Goal: Information Seeking & Learning: Learn about a topic

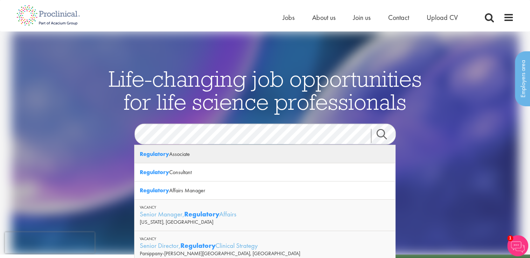
click at [186, 155] on div "Regulatory Associate" at bounding box center [264, 154] width 261 height 18
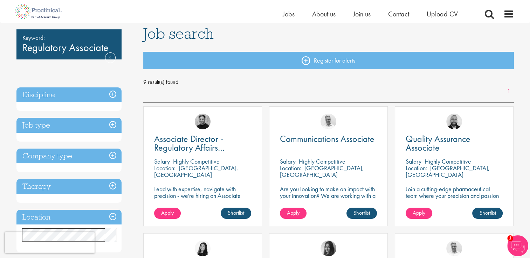
scroll to position [70, 0]
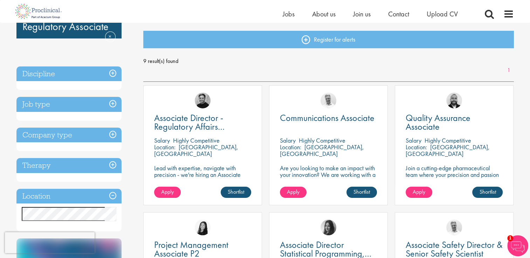
click at [112, 104] on h3 "Job type" at bounding box center [68, 104] width 105 height 15
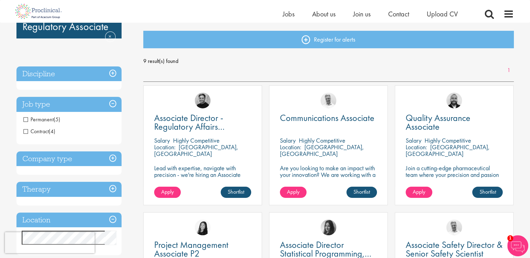
click at [56, 74] on h3 "Discipline" at bounding box center [68, 74] width 105 height 15
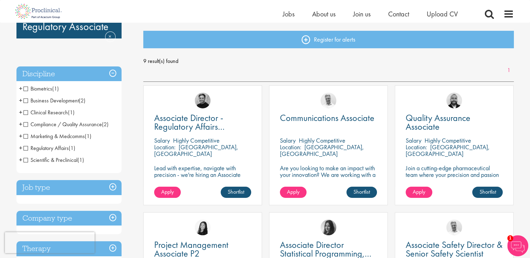
click at [28, 111] on span "Clinical Research" at bounding box center [45, 112] width 44 height 7
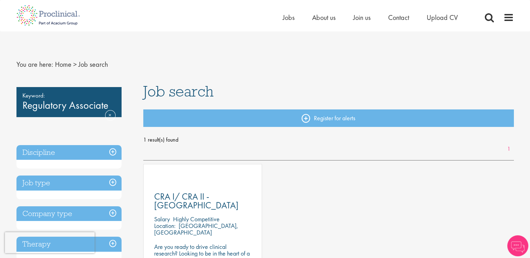
click at [112, 151] on h3 "Discipline" at bounding box center [68, 152] width 105 height 15
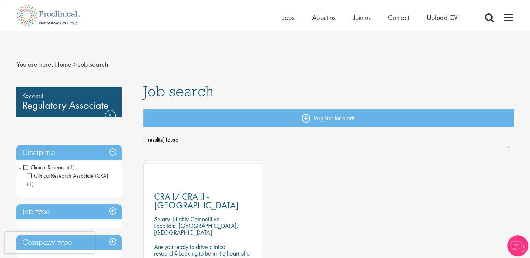
click at [24, 166] on span "Clinical Research" at bounding box center [45, 167] width 44 height 7
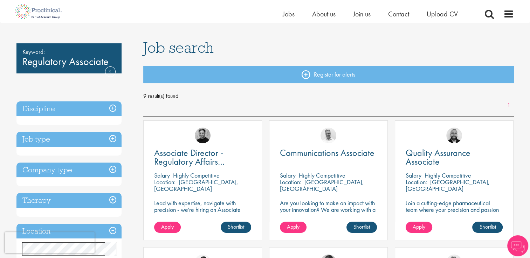
click at [113, 109] on h3 "Discipline" at bounding box center [68, 109] width 105 height 15
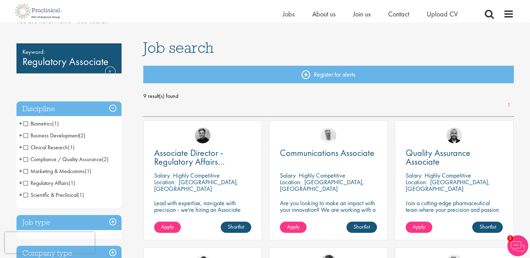
click at [24, 146] on span "Clinical Research" at bounding box center [45, 147] width 44 height 7
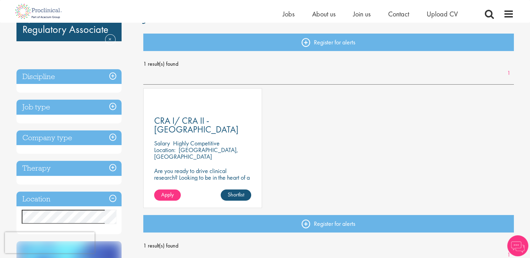
scroll to position [70, 0]
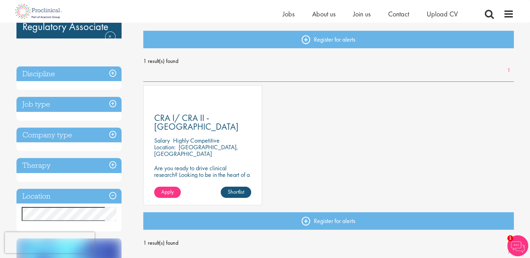
click at [112, 71] on h3 "Discipline" at bounding box center [68, 74] width 105 height 15
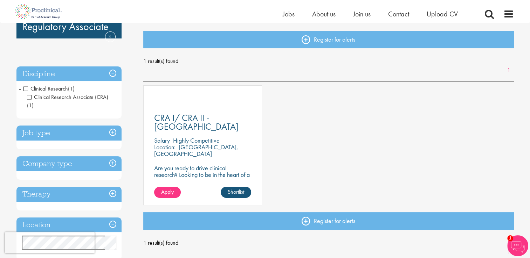
click at [25, 90] on span "Clinical Research" at bounding box center [45, 88] width 44 height 7
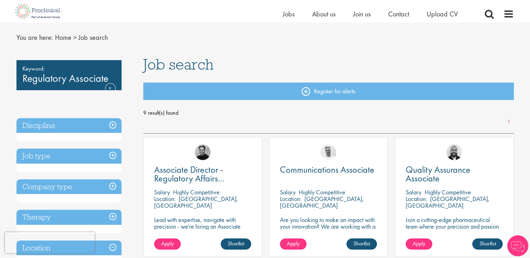
scroll to position [35, 0]
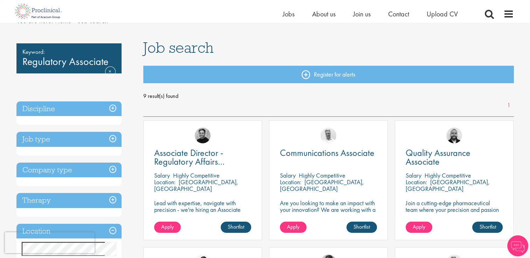
click at [113, 139] on h3 "Job type" at bounding box center [68, 139] width 105 height 15
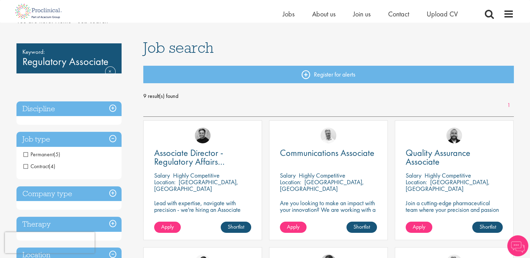
click at [111, 102] on h3 "Discipline" at bounding box center [68, 109] width 105 height 15
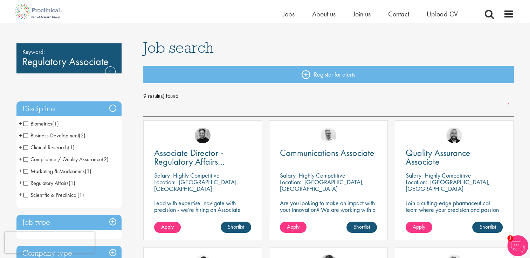
click at [24, 183] on span "Regulatory Affairs" at bounding box center [45, 183] width 45 height 7
